Goal: Navigation & Orientation: Find specific page/section

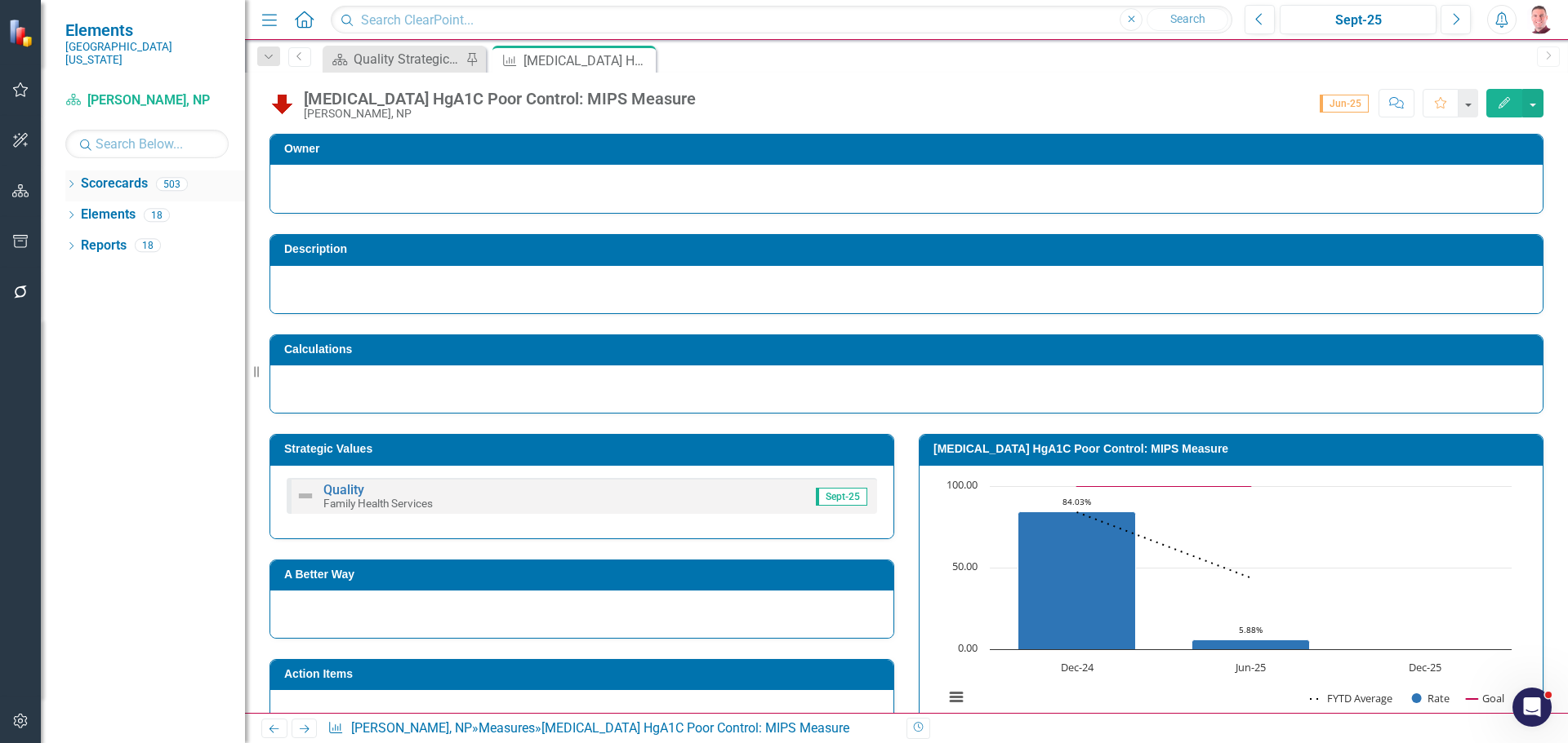
click at [71, 182] on icon "Dropdown" at bounding box center [71, 186] width 11 height 9
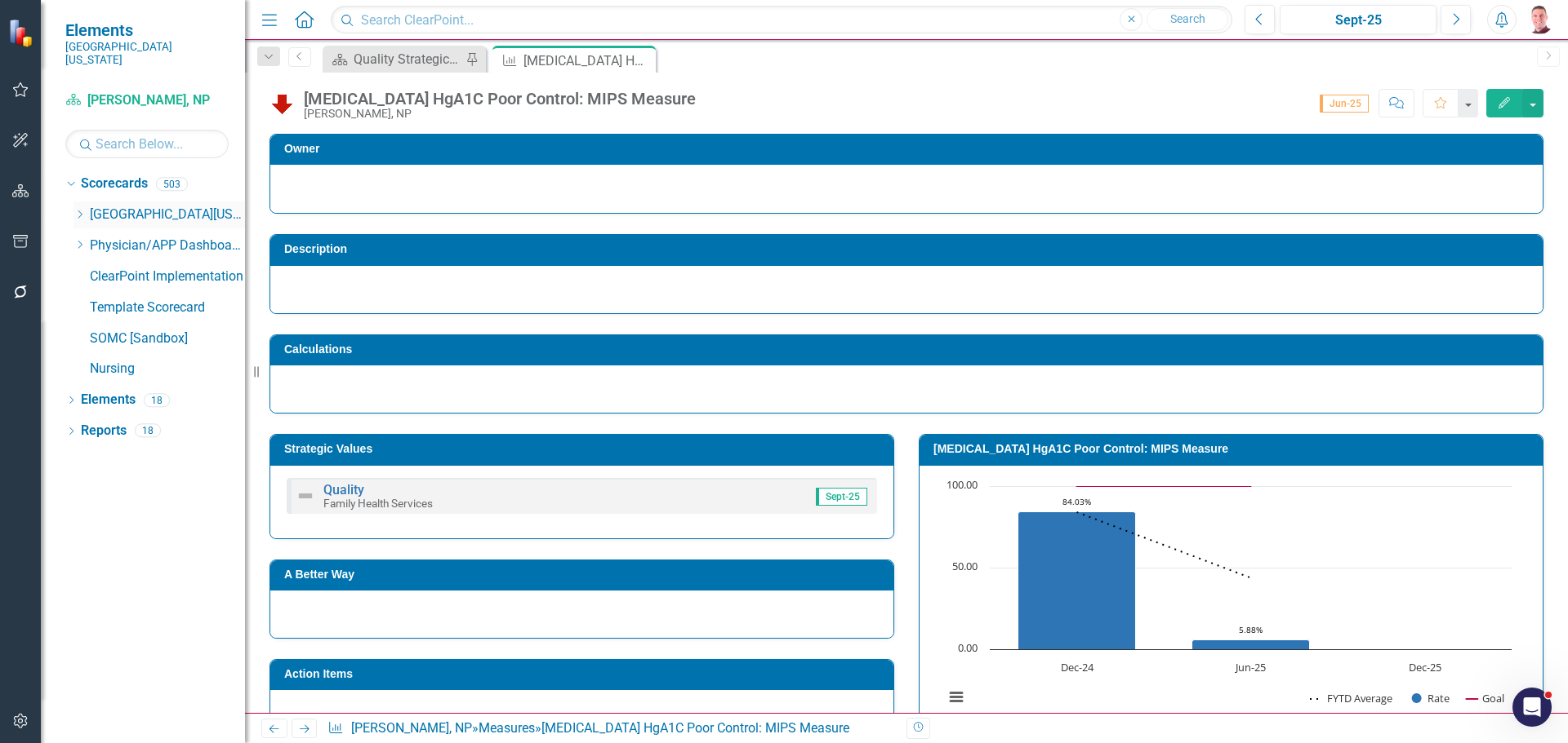
click at [83, 209] on icon "Dropdown" at bounding box center [79, 214] width 12 height 10
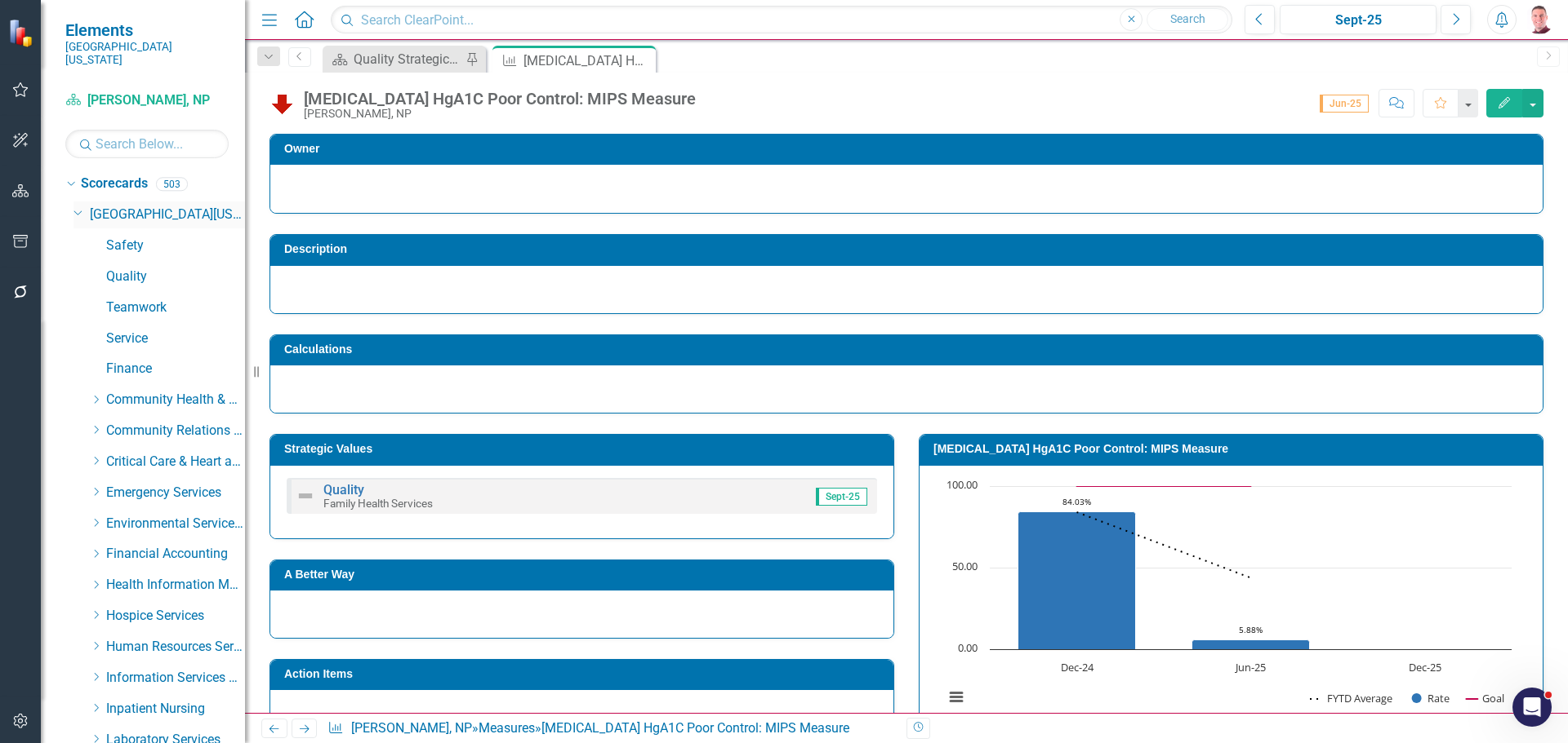
click at [83, 206] on div "Dropdown" at bounding box center [77, 211] width 14 height 12
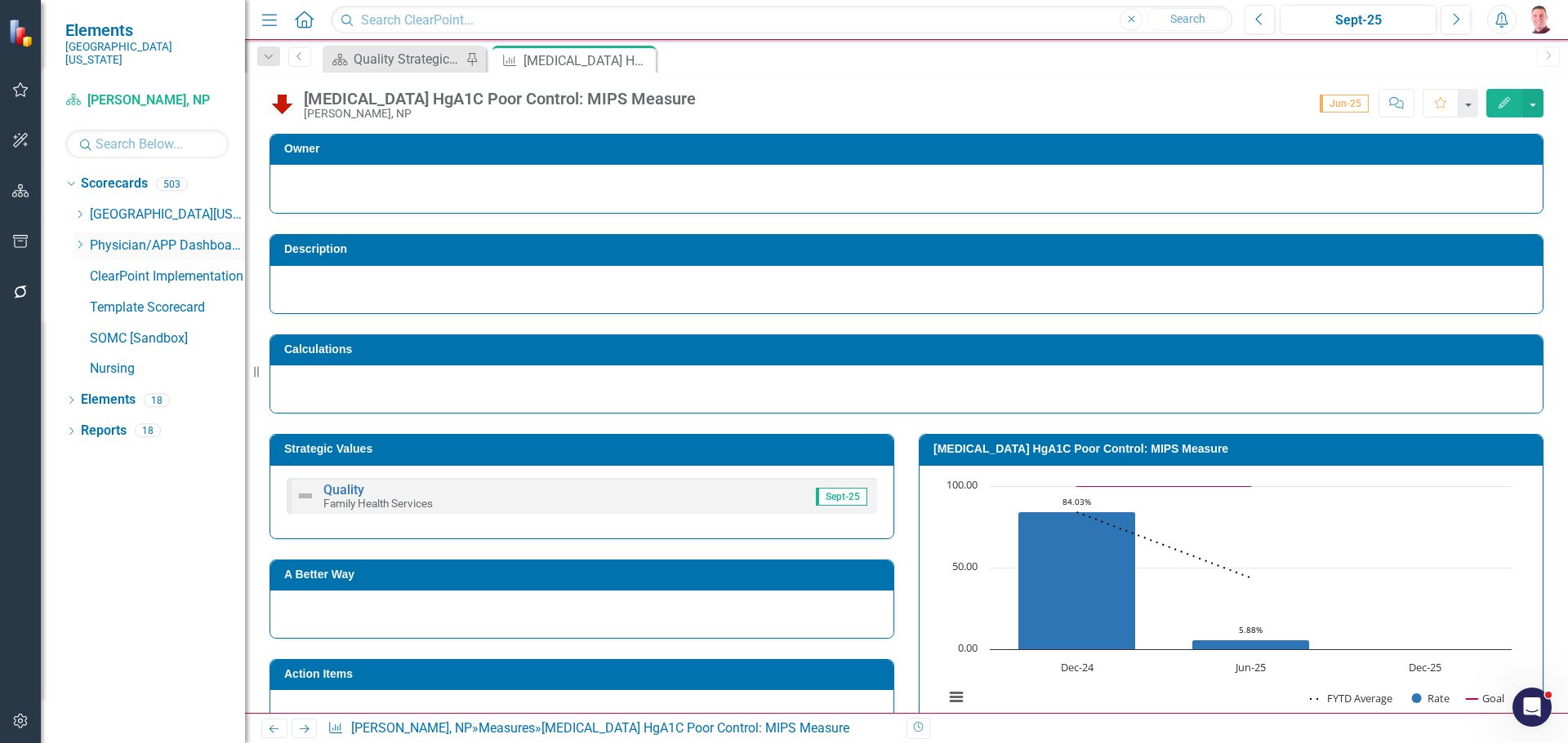
click at [82, 240] on icon "Dropdown" at bounding box center [79, 244] width 12 height 10
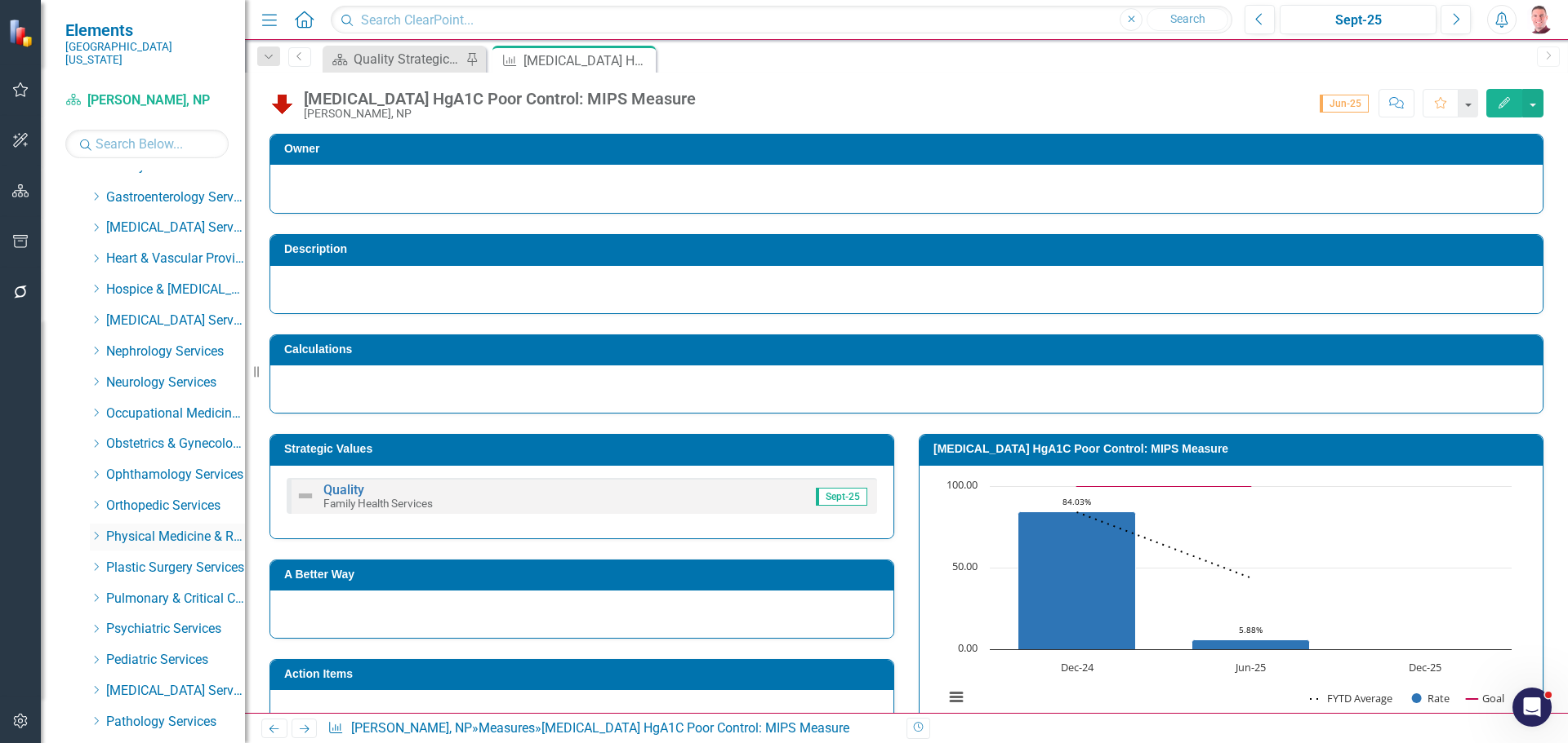
scroll to position [408, 0]
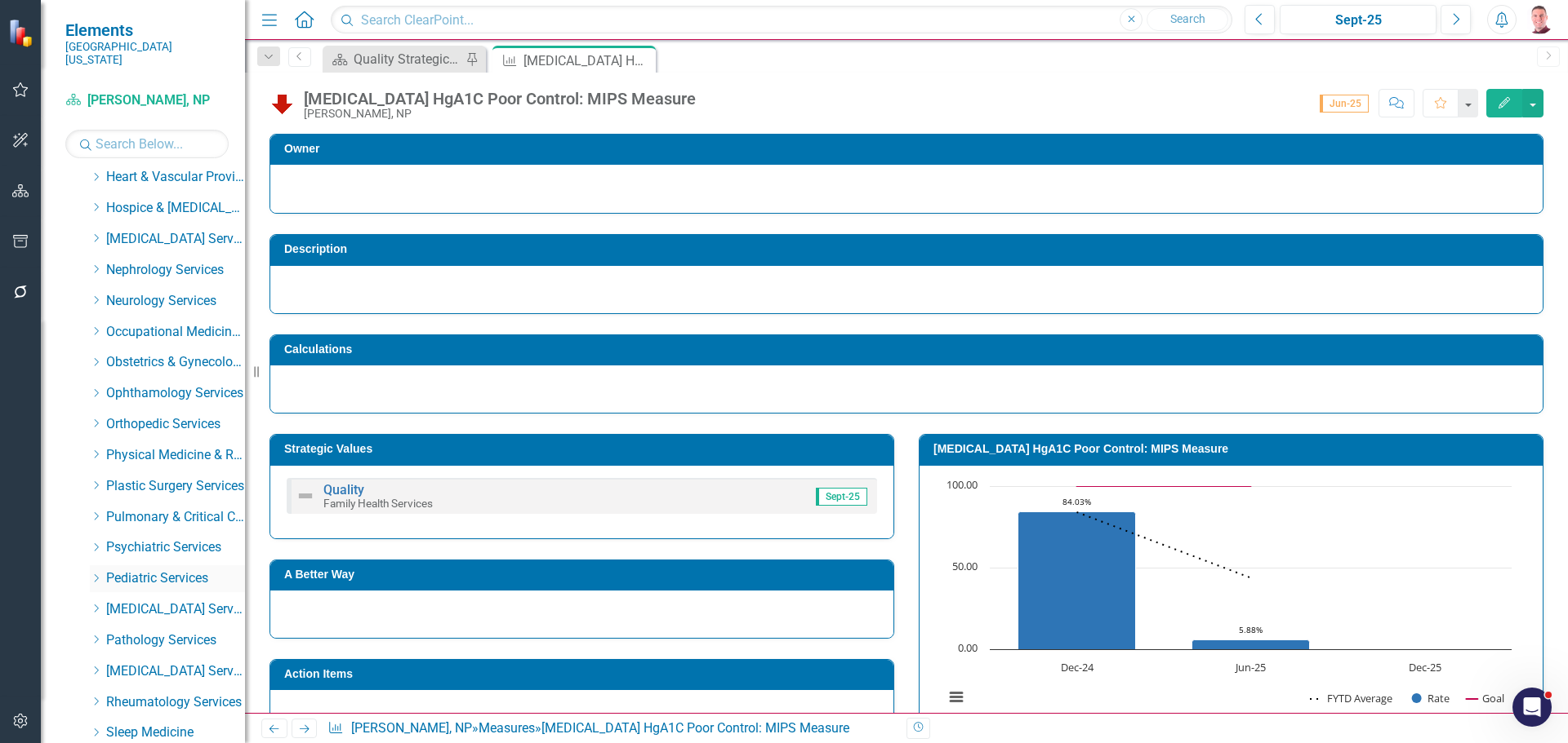
click at [155, 570] on link "Pediatric Services" at bounding box center [175, 579] width 138 height 18
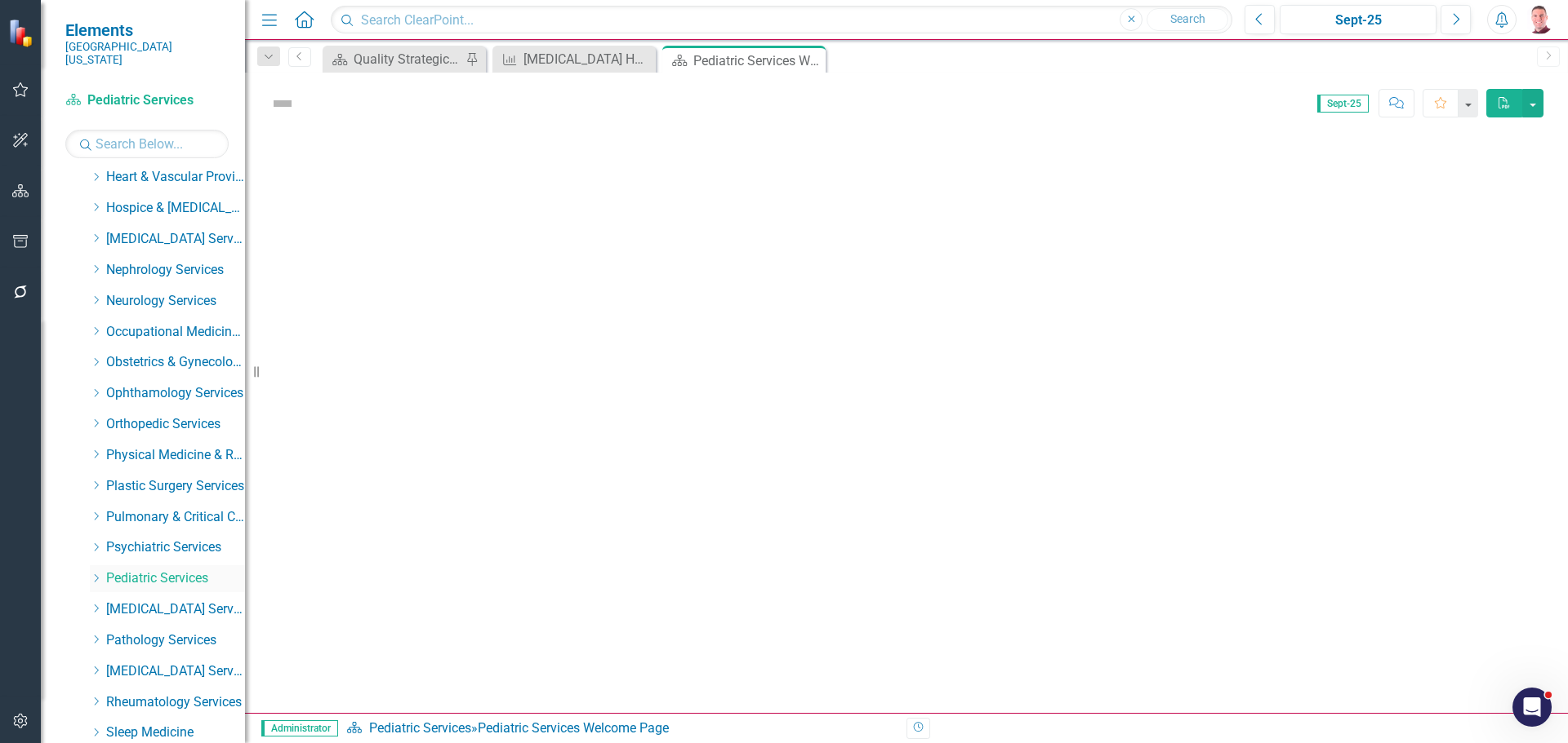
click at [94, 573] on icon "Dropdown" at bounding box center [95, 578] width 12 height 10
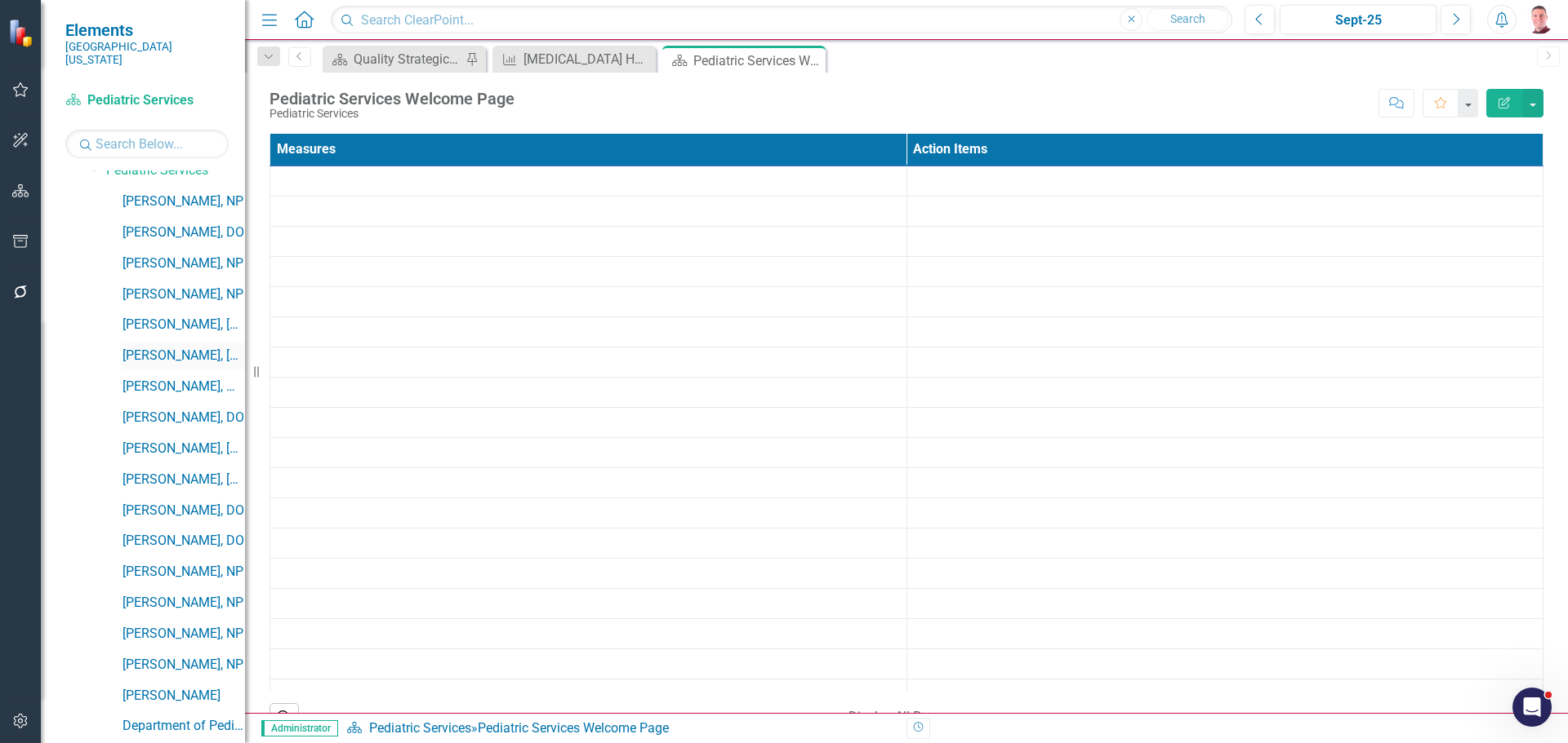
scroll to position [1061, 0]
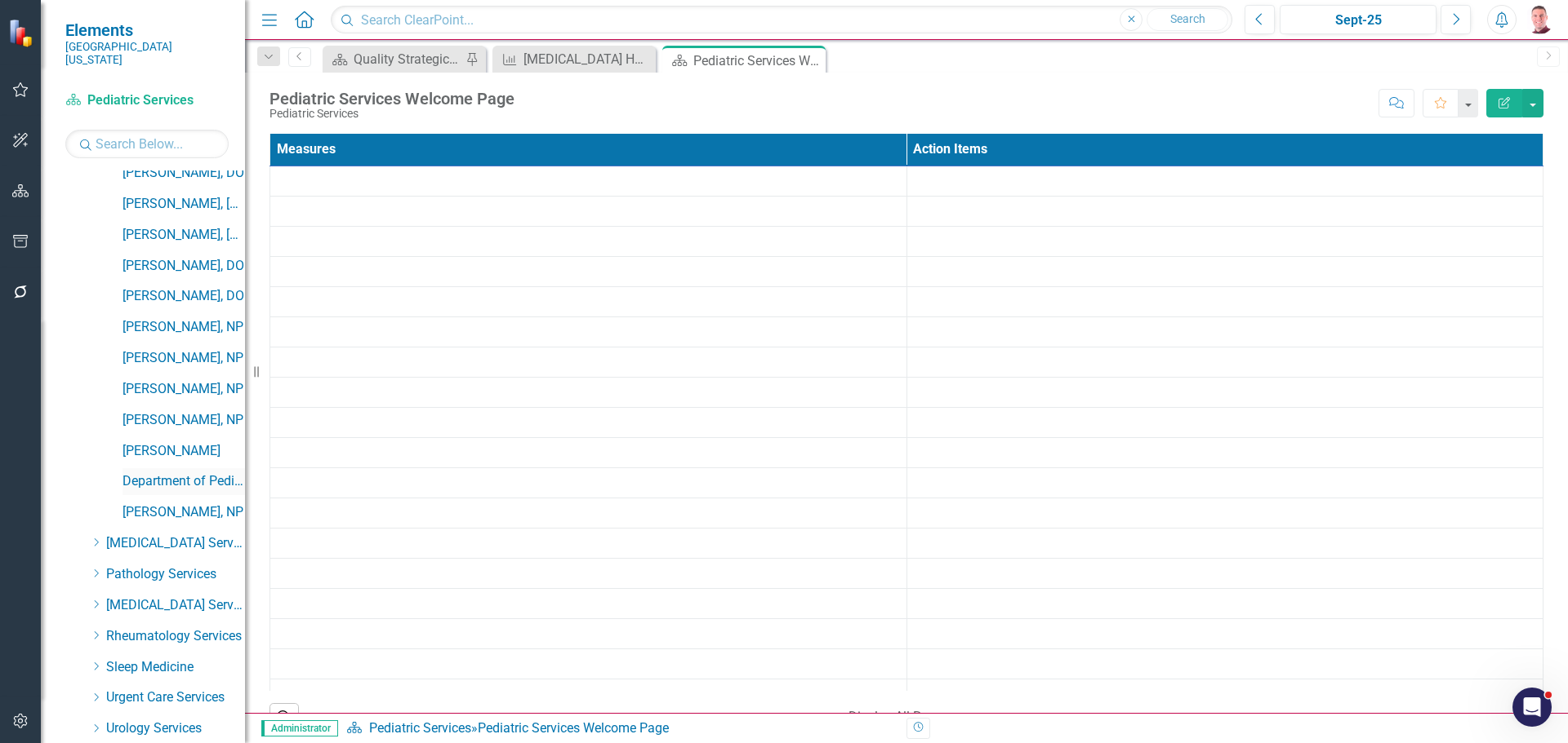
click at [189, 473] on link "Department of Pediatrics Dashboard" at bounding box center [184, 482] width 123 height 18
